Goal: Transaction & Acquisition: Purchase product/service

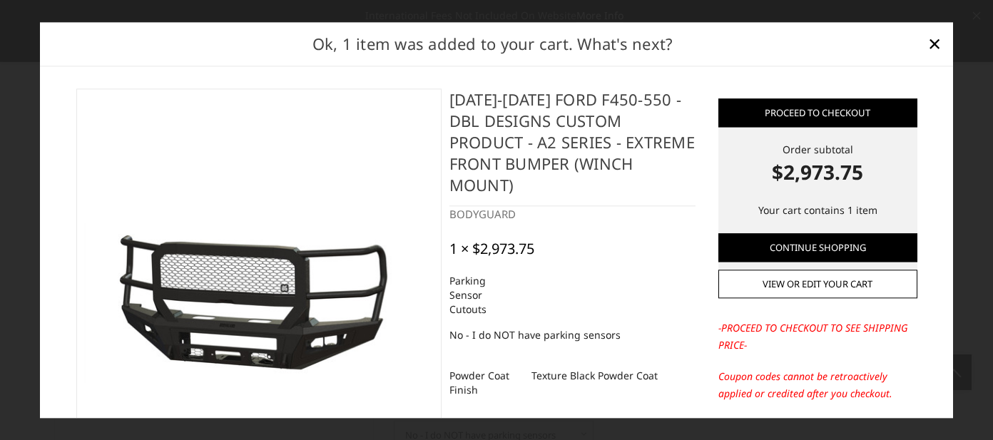
select select "541"
select select "518"
select select "1080"
select select "1696"
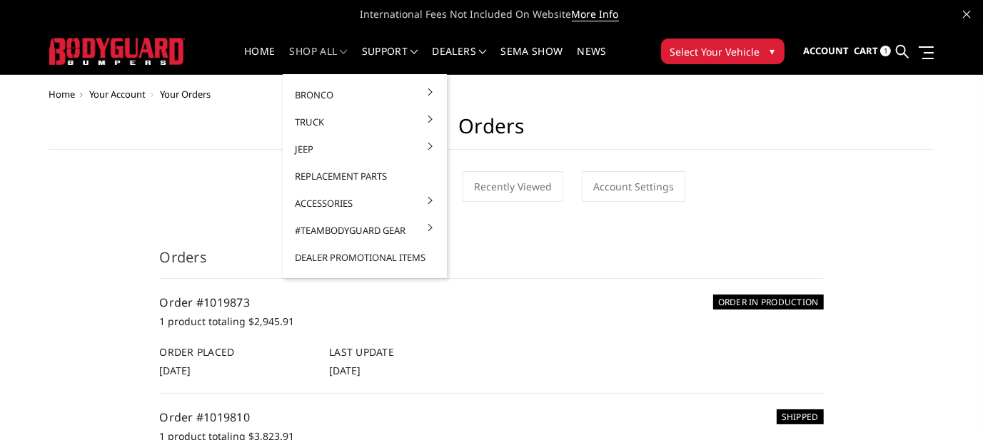
click at [312, 46] on link "shop all" at bounding box center [319, 60] width 58 height 28
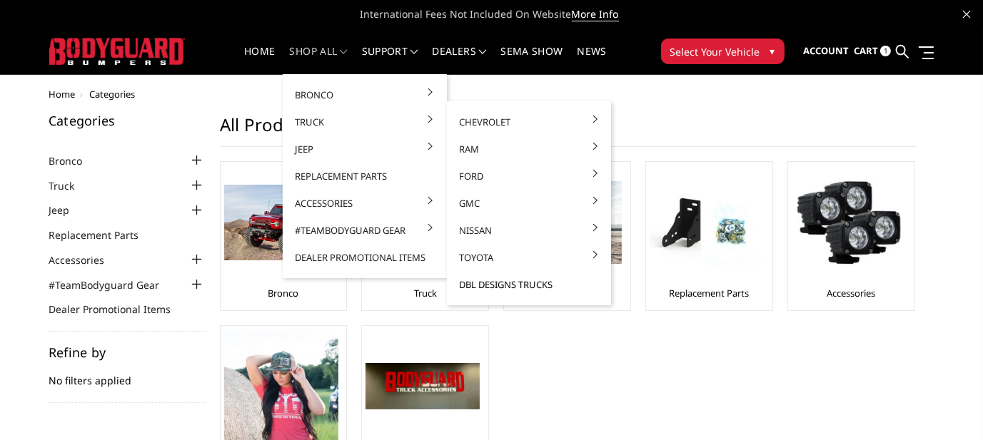
click at [530, 279] on link "DBL Designs Trucks" at bounding box center [528, 284] width 153 height 27
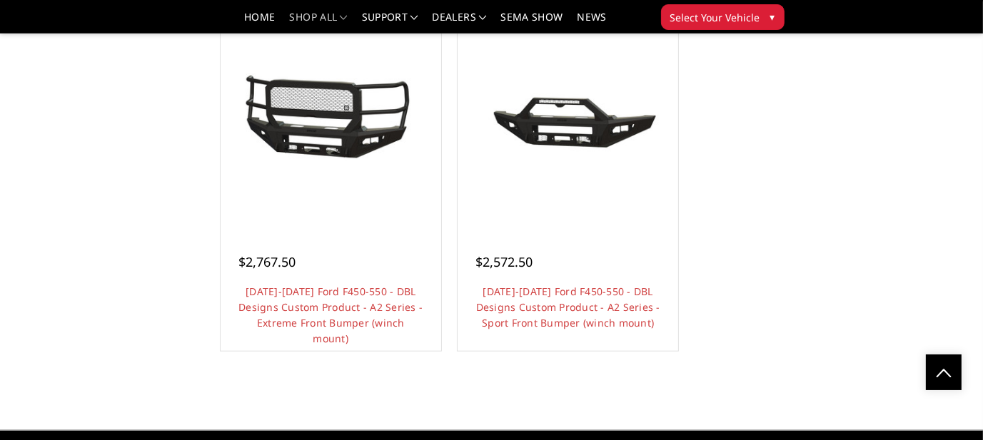
scroll to position [1499, 0]
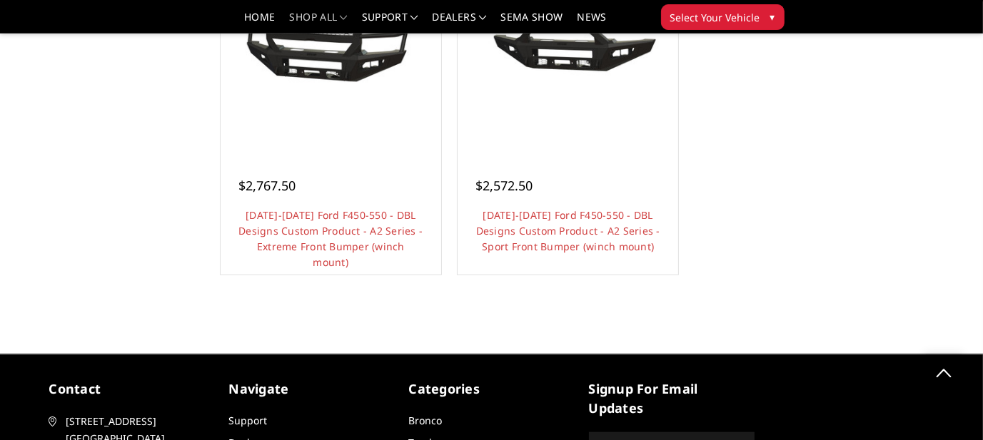
click at [331, 275] on link "Choose Options" at bounding box center [331, 286] width 108 height 27
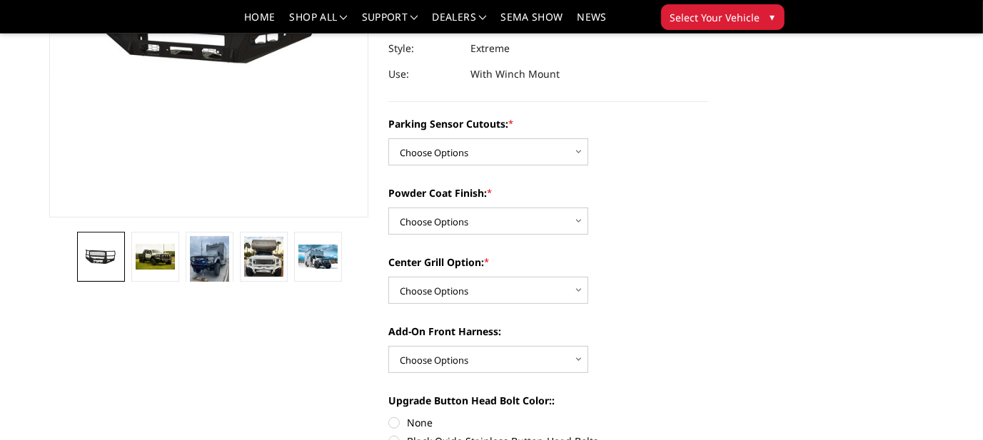
scroll to position [285, 0]
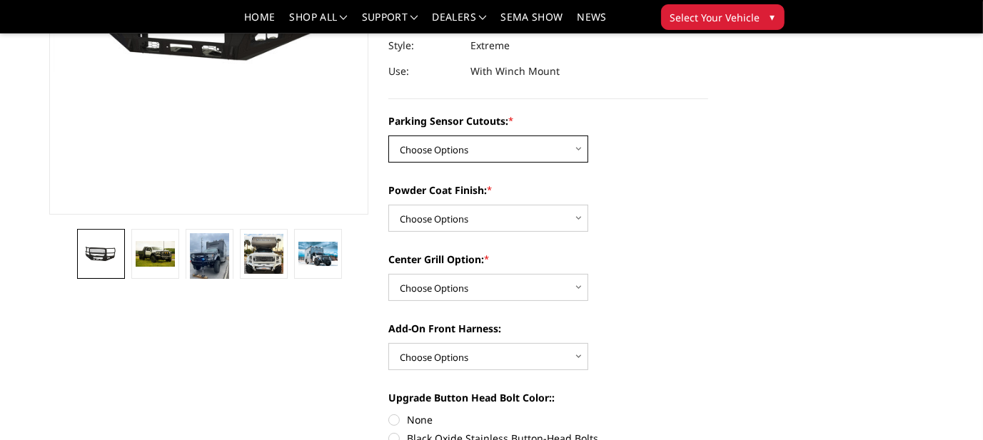
click at [578, 136] on select "Choose Options Yes - I have front parking sensors No - I do NOT have parking se…" at bounding box center [488, 149] width 200 height 27
select select "540"
click at [388, 136] on select "Choose Options Yes - I have front parking sensors No - I do NOT have parking se…" at bounding box center [488, 149] width 200 height 27
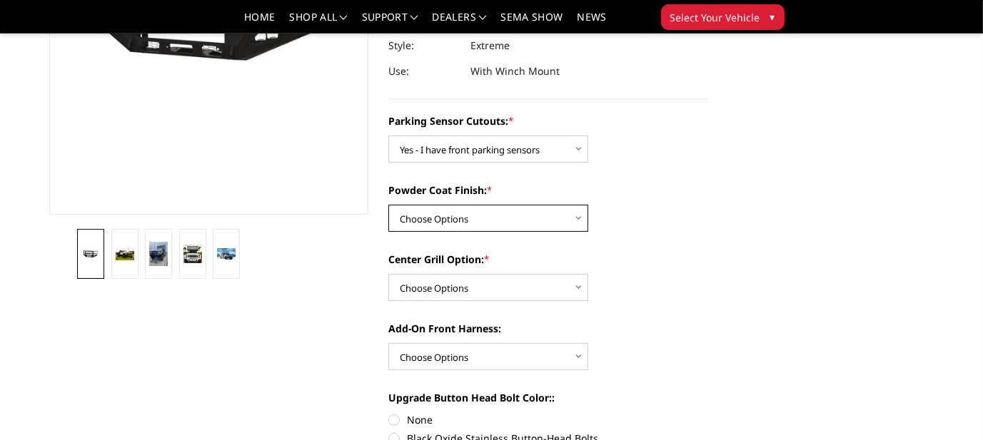
click at [579, 205] on select "Choose Options Bare metal (included) Texture Black Powder Coat" at bounding box center [488, 218] width 200 height 27
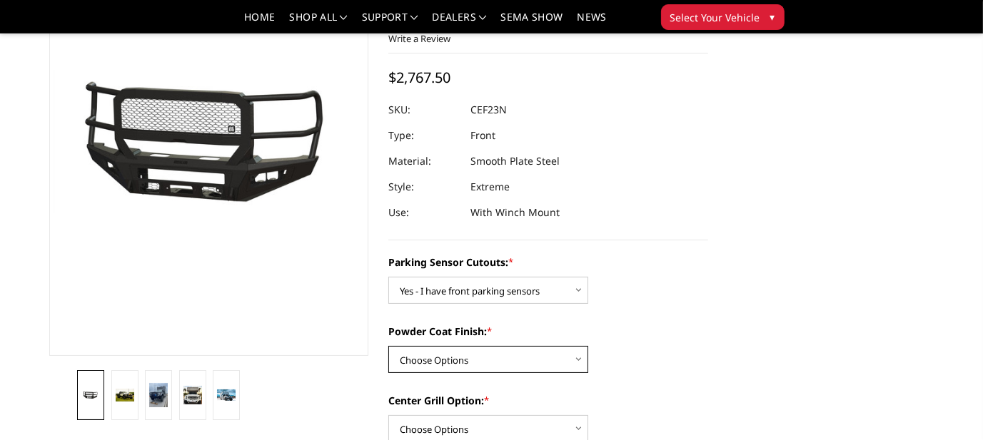
scroll to position [214, 0]
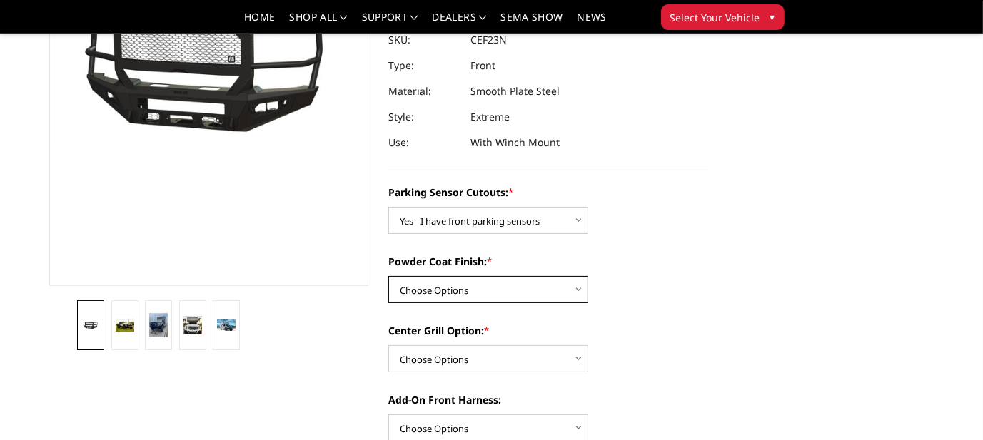
click at [577, 276] on select "Choose Options Bare metal (included) Texture Black Powder Coat" at bounding box center [488, 289] width 200 height 27
select select "518"
click at [388, 276] on select "Choose Options Bare metal (included) Texture Black Powder Coat" at bounding box center [488, 289] width 200 height 27
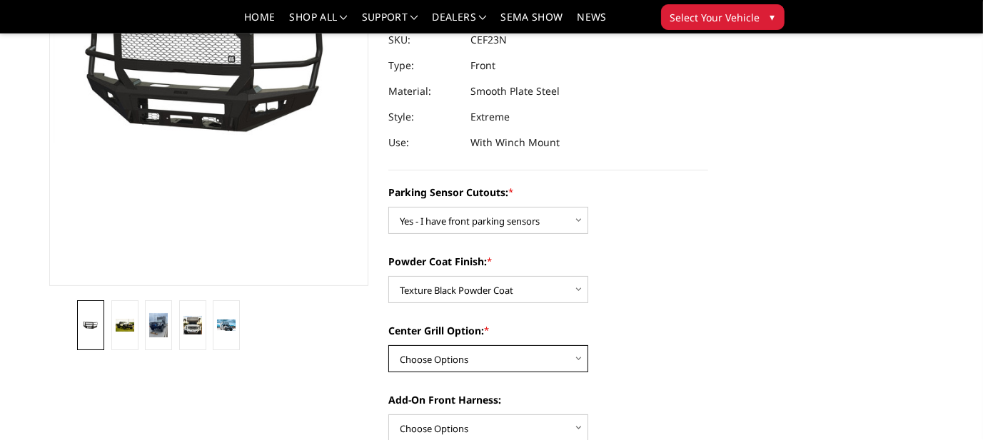
click at [579, 345] on select "Choose Options Add expanded metal in center grill Decline this option" at bounding box center [488, 358] width 200 height 27
select select "1080"
click at [388, 345] on select "Choose Options Add expanded metal in center grill Decline this option" at bounding box center [488, 358] width 200 height 27
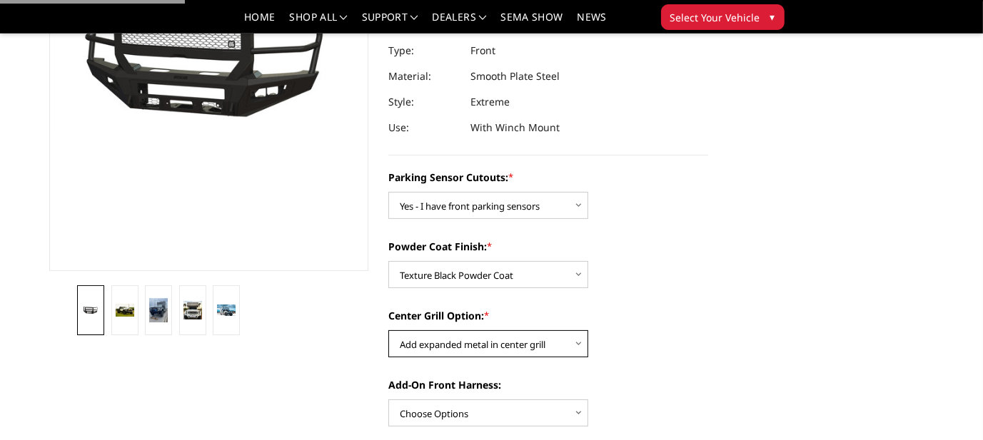
scroll to position [357, 0]
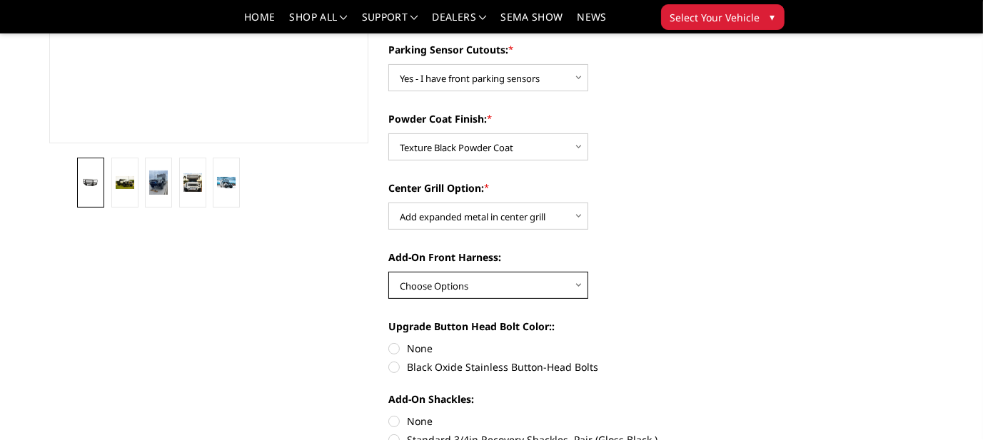
click at [581, 272] on select "Choose Options WITH front camera harness WITHOUT front camera harness" at bounding box center [488, 285] width 200 height 27
select select "1695"
click at [388, 272] on select "Choose Options WITH front camera harness WITHOUT front camera harness" at bounding box center [488, 285] width 200 height 27
click at [396, 341] on label "None" at bounding box center [548, 348] width 320 height 15
click at [389, 341] on input "None" at bounding box center [388, 341] width 1 height 1
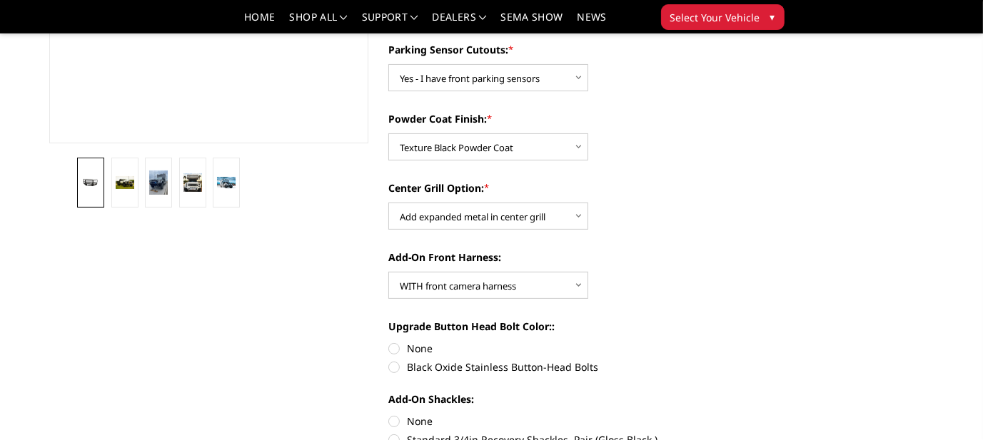
radio input "true"
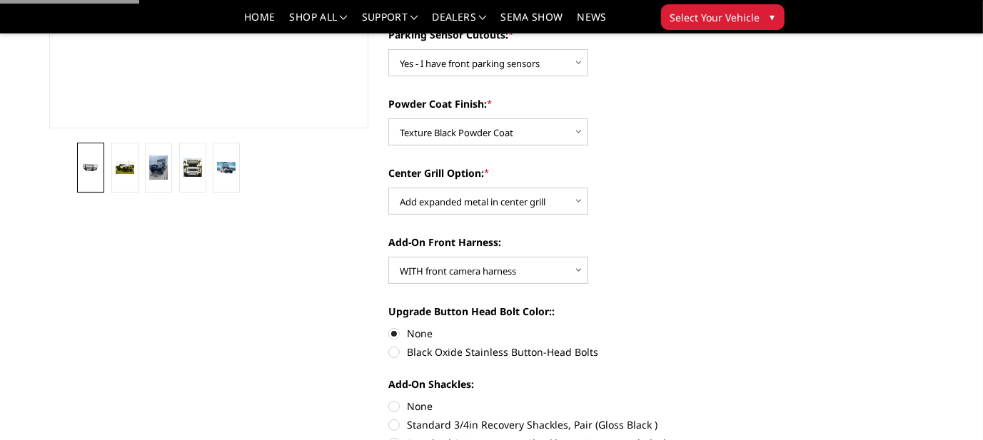
scroll to position [428, 0]
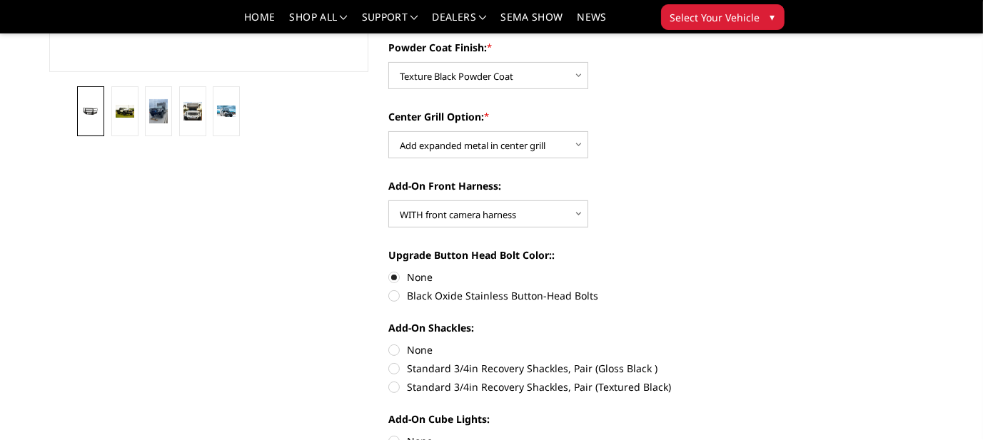
click at [393, 343] on label "None" at bounding box center [548, 350] width 320 height 15
click at [389, 343] on input "None" at bounding box center [388, 343] width 1 height 1
radio input "true"
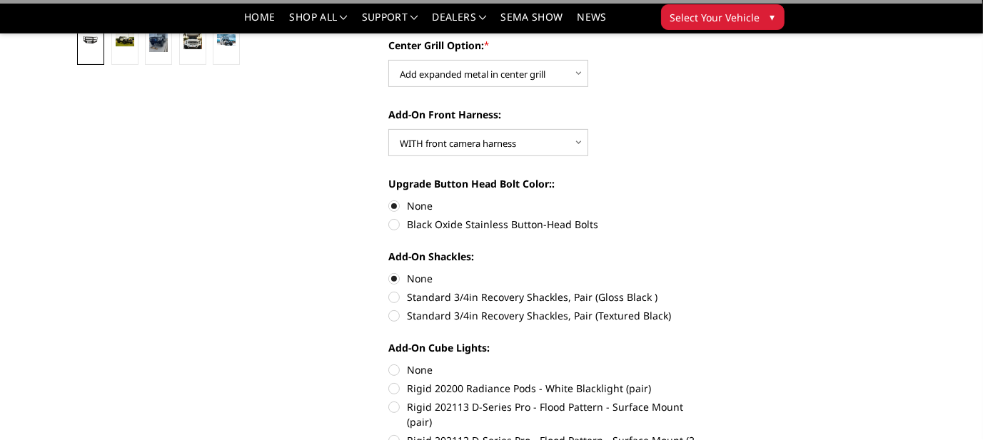
scroll to position [571, 0]
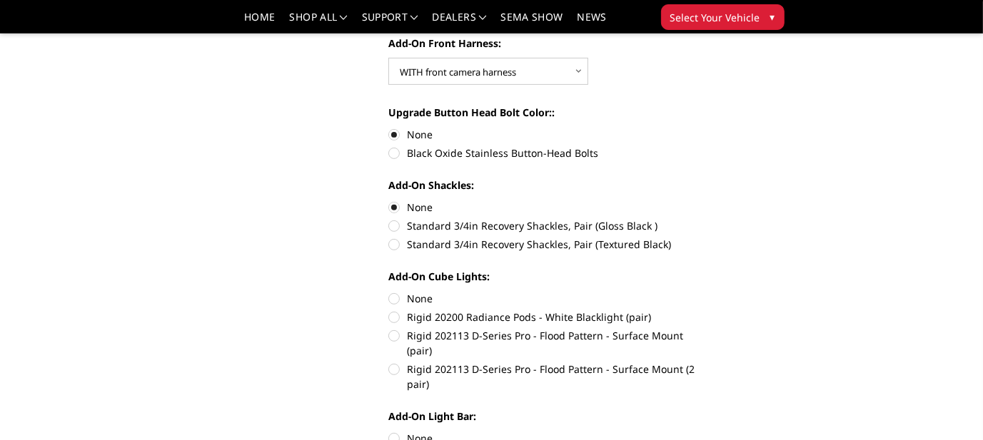
click at [396, 291] on label "None" at bounding box center [548, 298] width 320 height 15
click at [389, 291] on input "None" at bounding box center [388, 291] width 1 height 1
radio input "true"
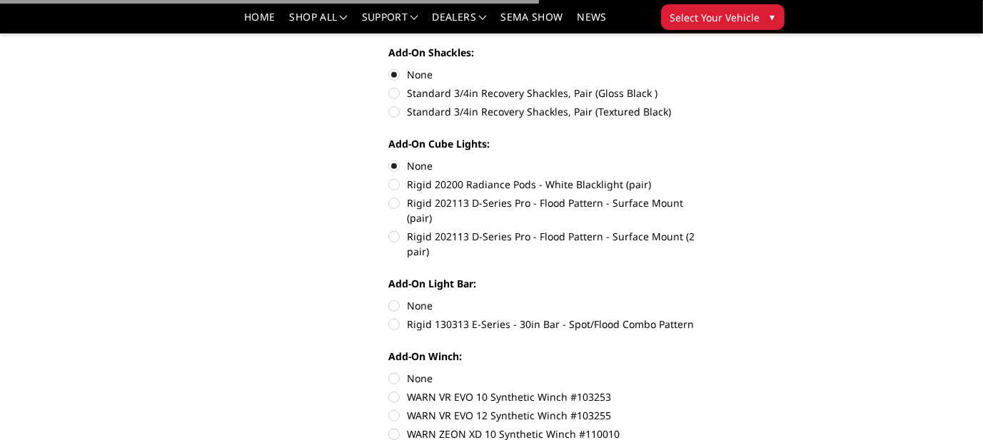
scroll to position [714, 0]
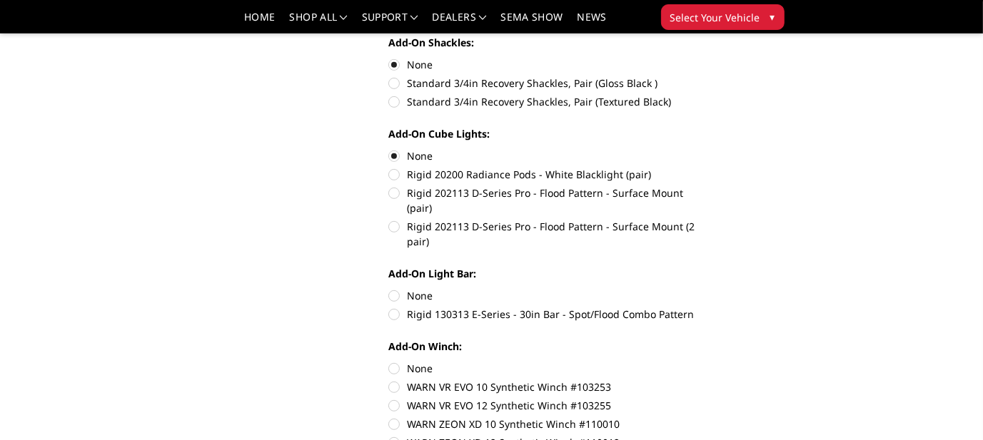
click at [395, 288] on label "None" at bounding box center [548, 295] width 320 height 15
click at [389, 288] on input "None" at bounding box center [388, 288] width 1 height 1
radio input "true"
click at [395, 361] on label "None" at bounding box center [548, 368] width 320 height 15
click at [389, 361] on input "None" at bounding box center [388, 361] width 1 height 1
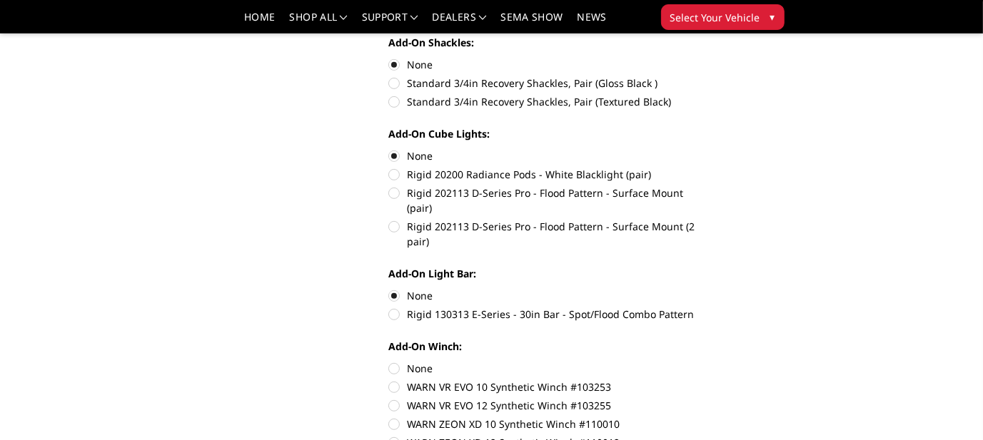
radio input "true"
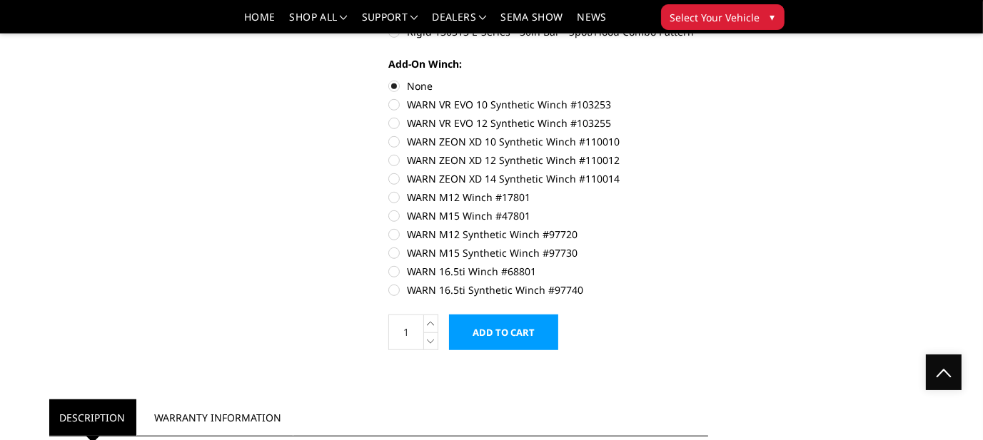
scroll to position [999, 0]
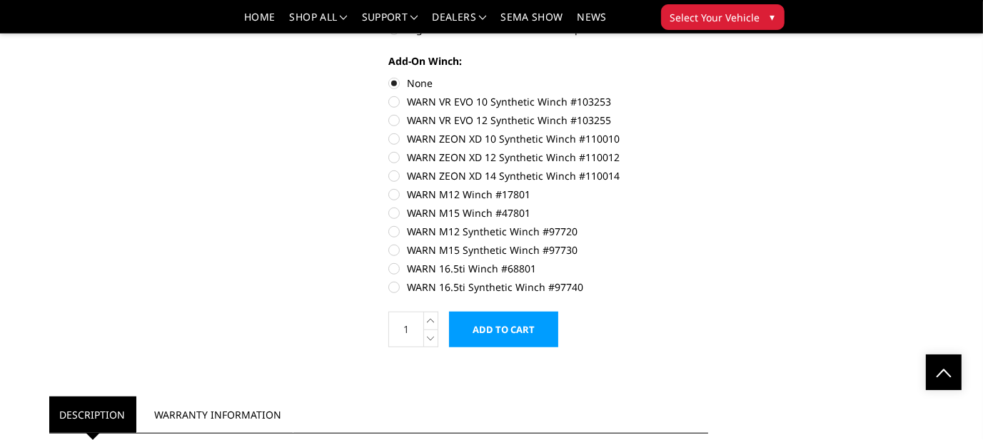
click at [495, 312] on input "Add to Cart" at bounding box center [503, 330] width 109 height 36
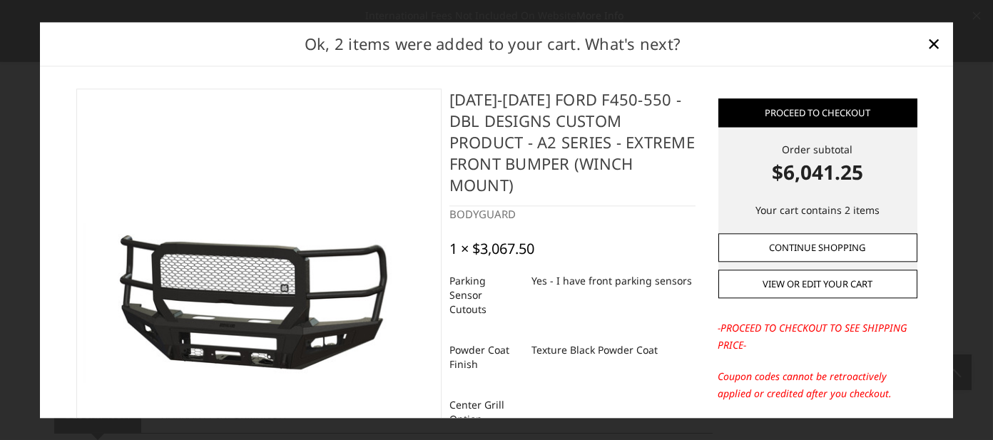
click at [789, 249] on link "Continue Shopping" at bounding box center [818, 247] width 199 height 29
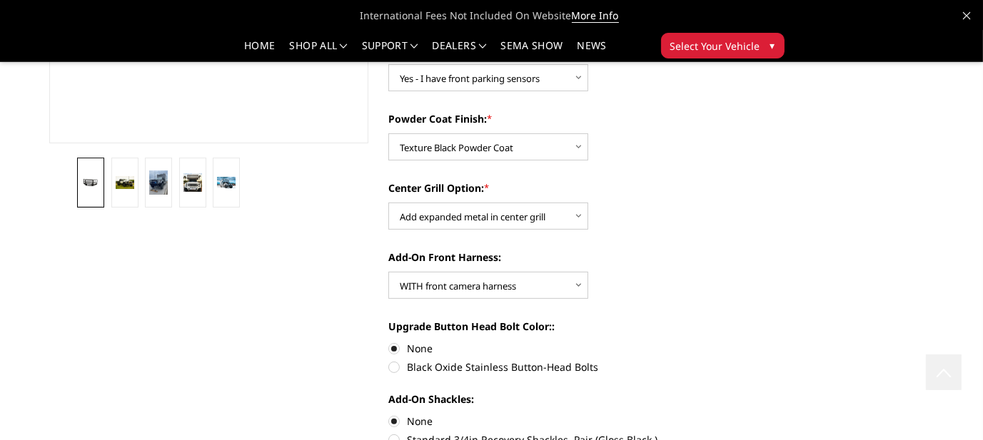
scroll to position [0, 0]
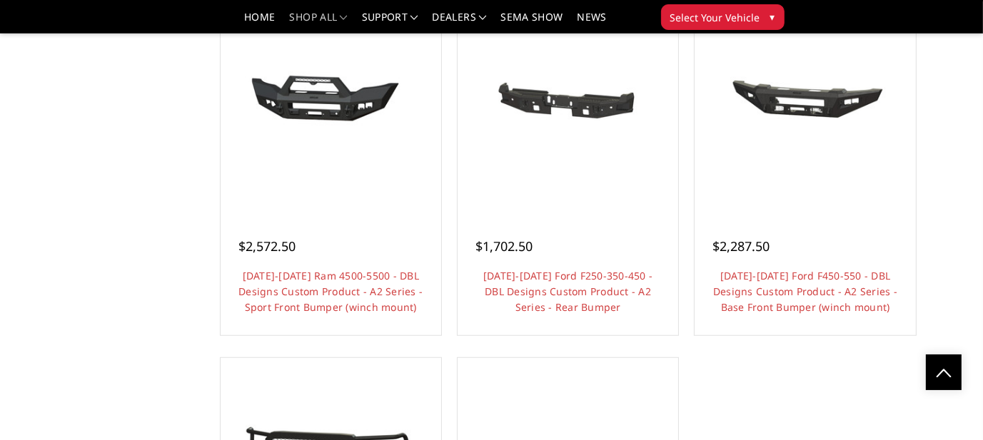
scroll to position [999, 0]
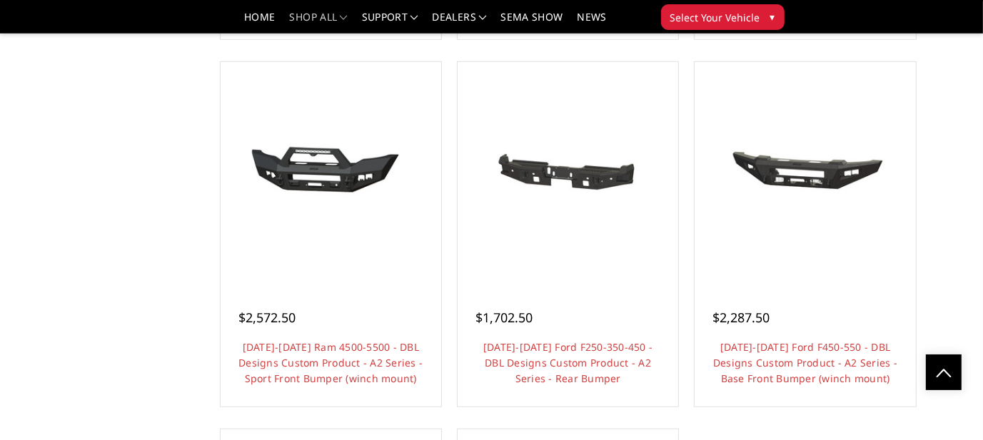
click at [561, 405] on link "Choose Options" at bounding box center [568, 417] width 108 height 27
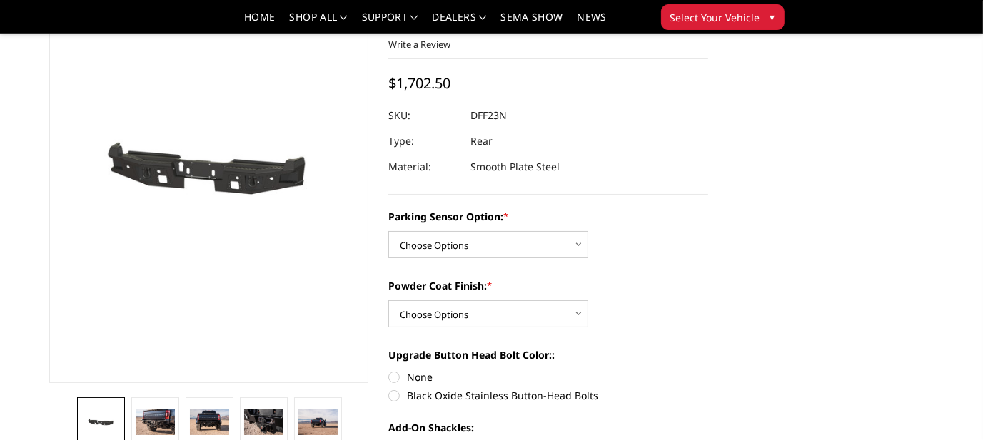
scroll to position [143, 0]
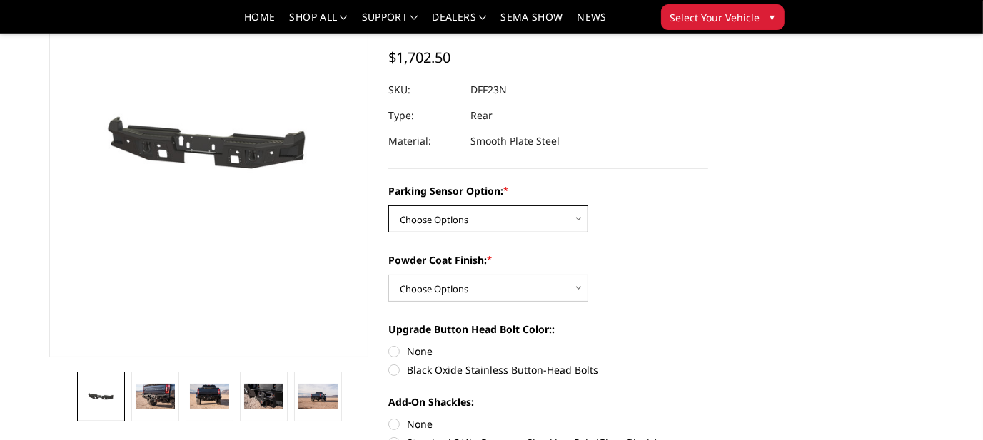
click at [581, 218] on select "Choose Options Yes - With sensor cutouts No - Without sensor cutouts" at bounding box center [488, 219] width 200 height 27
select select "564"
click at [388, 206] on select "Choose Options Yes - With sensor cutouts No - Without sensor cutouts" at bounding box center [488, 219] width 200 height 27
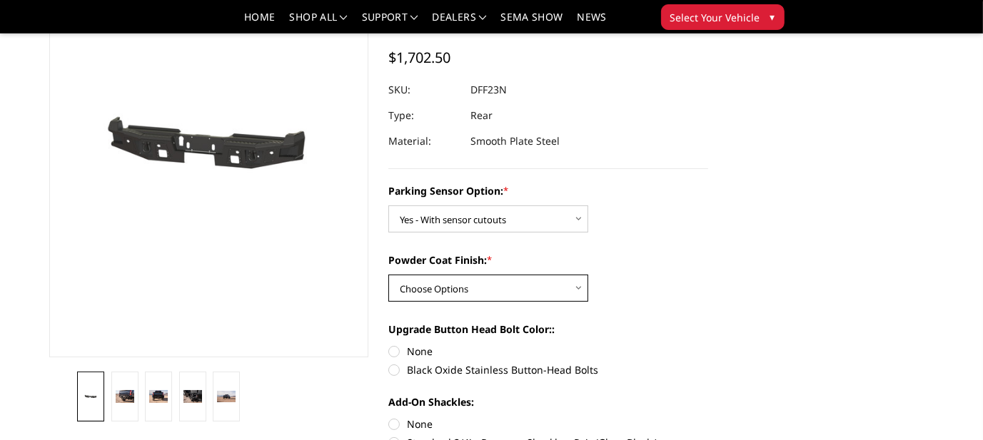
click at [577, 288] on select "Choose Options Bare metal (included) Texture black powder coat" at bounding box center [488, 288] width 200 height 27
select select "549"
click at [388, 275] on select "Choose Options Bare metal (included) Texture black powder coat" at bounding box center [488, 288] width 200 height 27
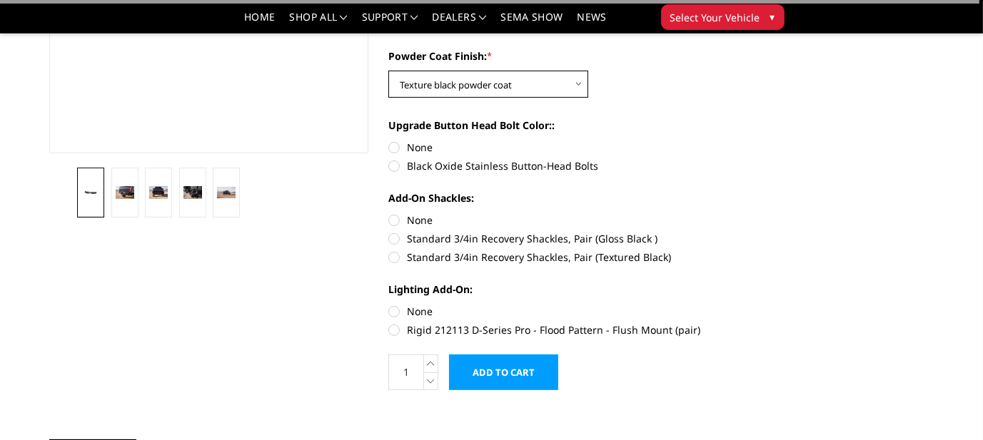
scroll to position [357, 0]
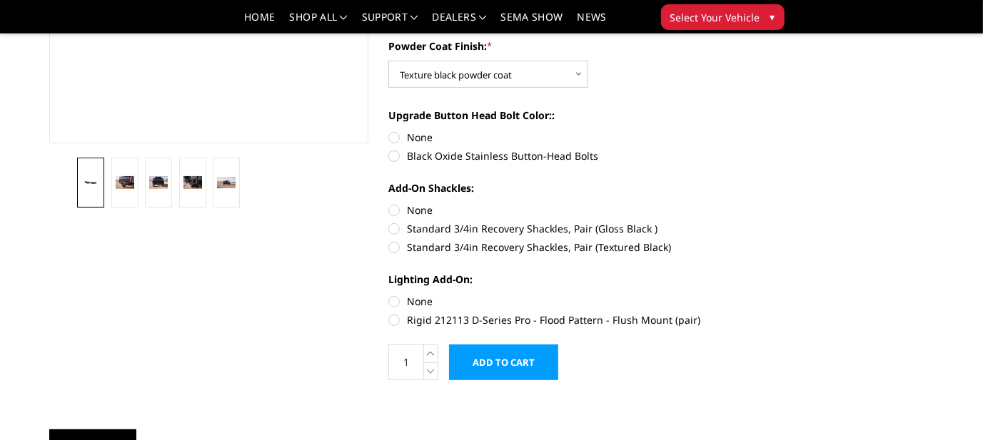
click at [395, 138] on label "None" at bounding box center [548, 137] width 320 height 15
click at [389, 131] on input "None" at bounding box center [388, 130] width 1 height 1
radio input "true"
click at [394, 211] on label "None" at bounding box center [548, 210] width 320 height 15
click at [389, 203] on input "None" at bounding box center [388, 203] width 1 height 1
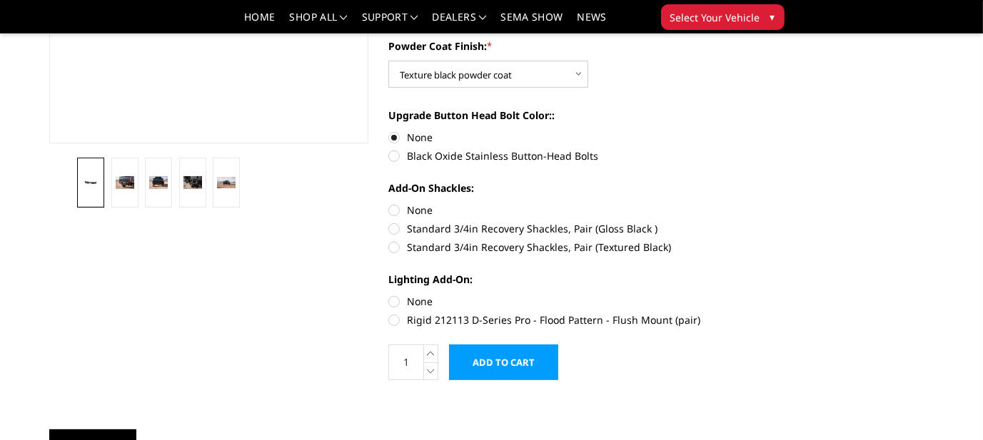
radio input "true"
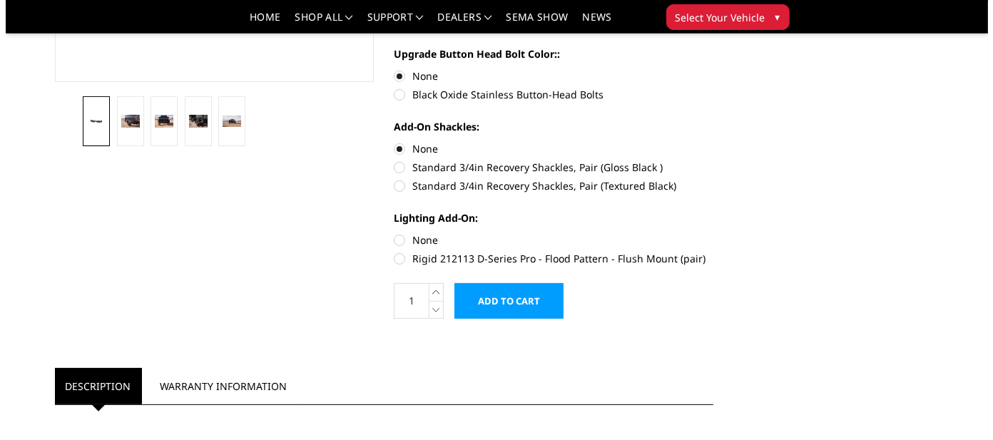
scroll to position [428, 0]
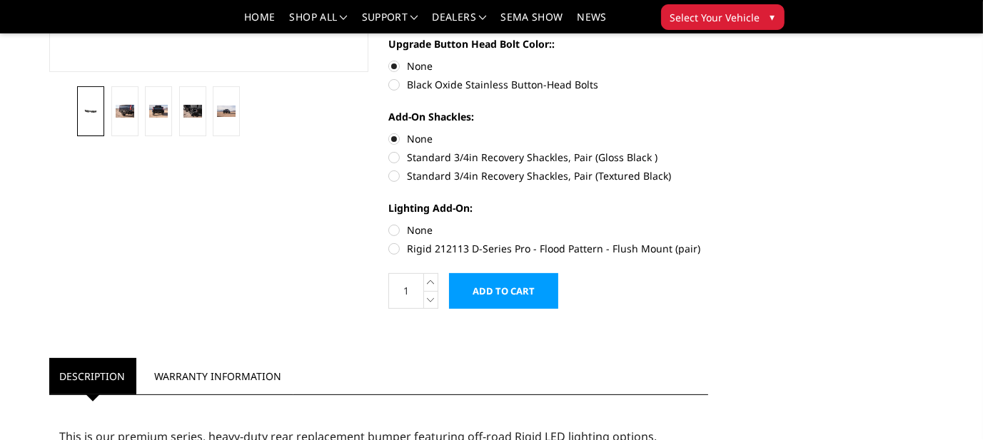
click at [395, 231] on label "None" at bounding box center [548, 230] width 320 height 15
click at [389, 223] on input "None" at bounding box center [388, 223] width 1 height 1
radio input "true"
click at [510, 291] on input "Add to Cart" at bounding box center [503, 291] width 109 height 36
